Goal: Information Seeking & Learning: Learn about a topic

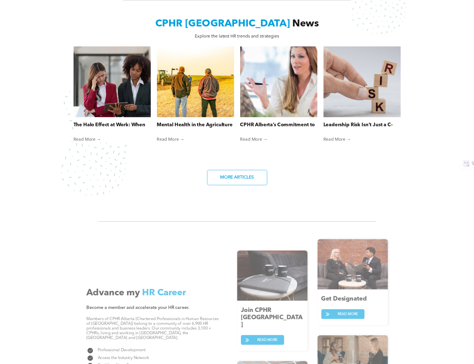
scroll to position [371, 0]
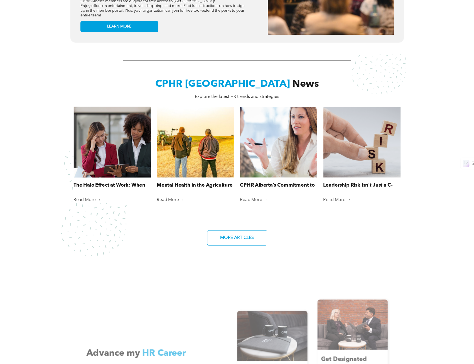
click at [113, 182] on link "The Halo Effect at Work: When First Impressions Cloud Fair Judgment" at bounding box center [111, 185] width 77 height 7
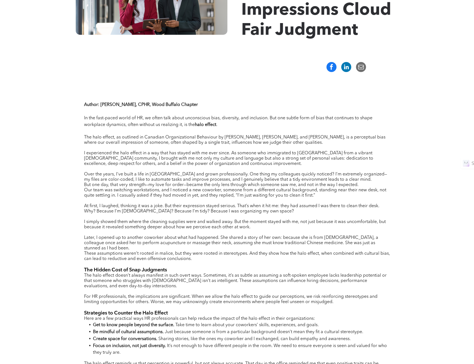
scroll to position [139, 0]
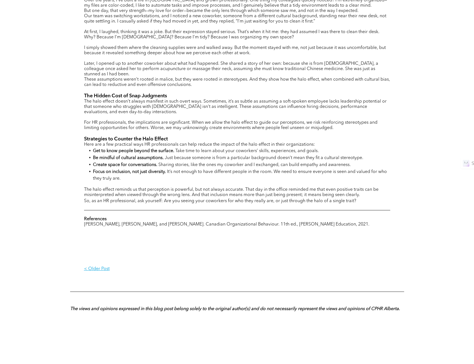
scroll to position [278, 0]
